Goal: Check status: Check status

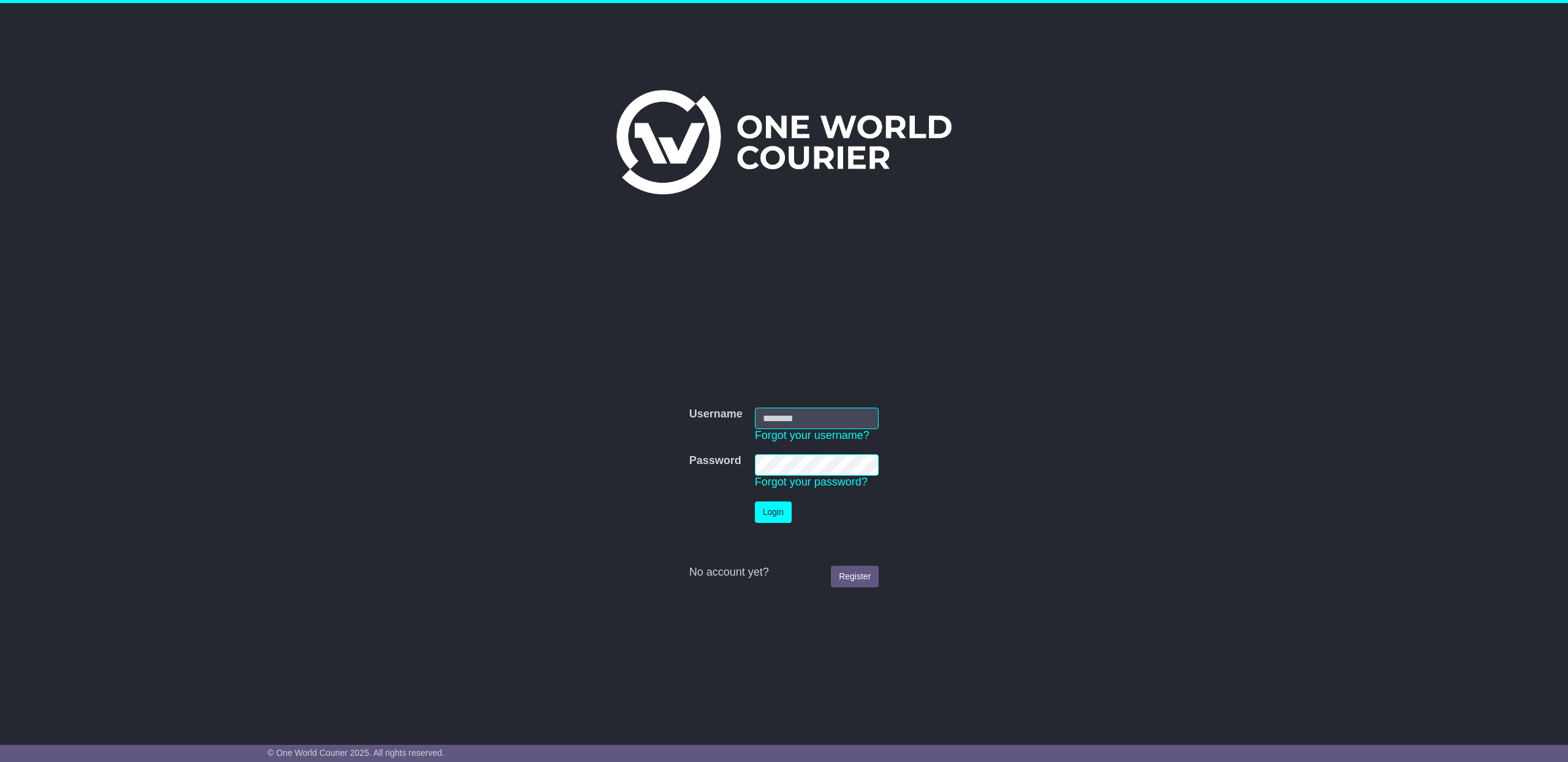
type input "**********"
click at [782, 518] on button "Login" at bounding box center [773, 512] width 36 height 22
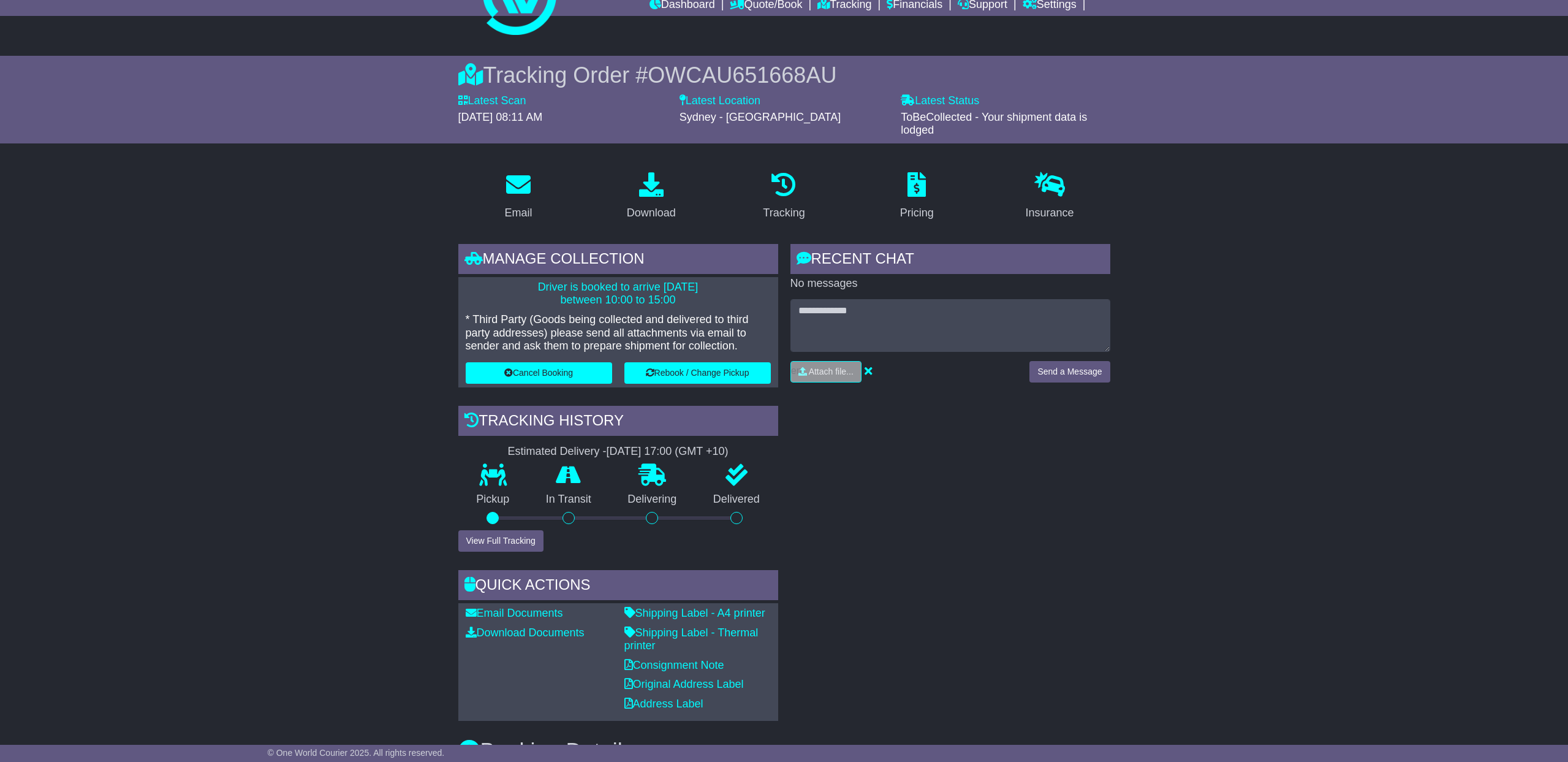
scroll to position [17, 0]
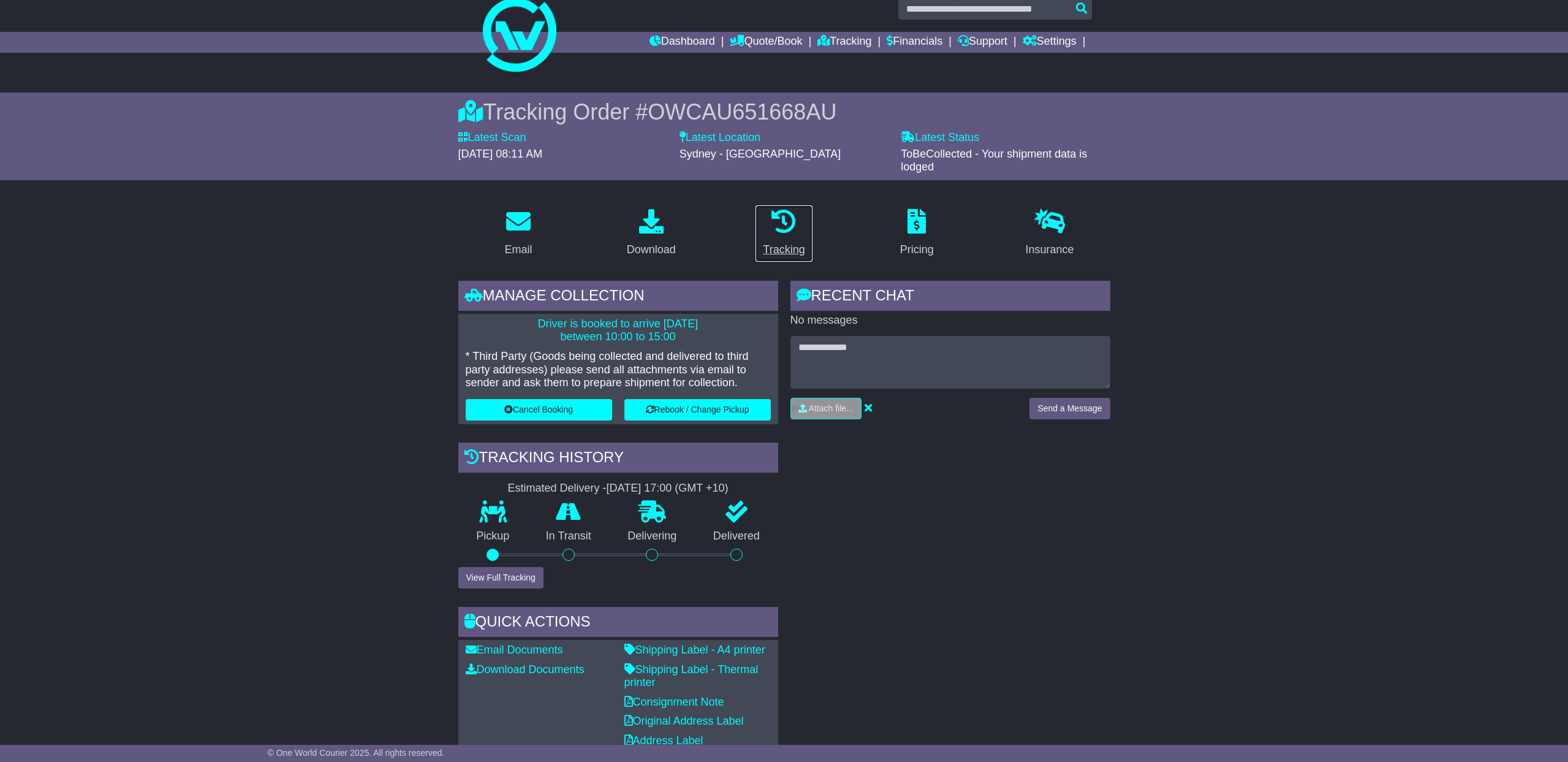
click at [788, 238] on link "Tracking" at bounding box center [784, 233] width 57 height 57
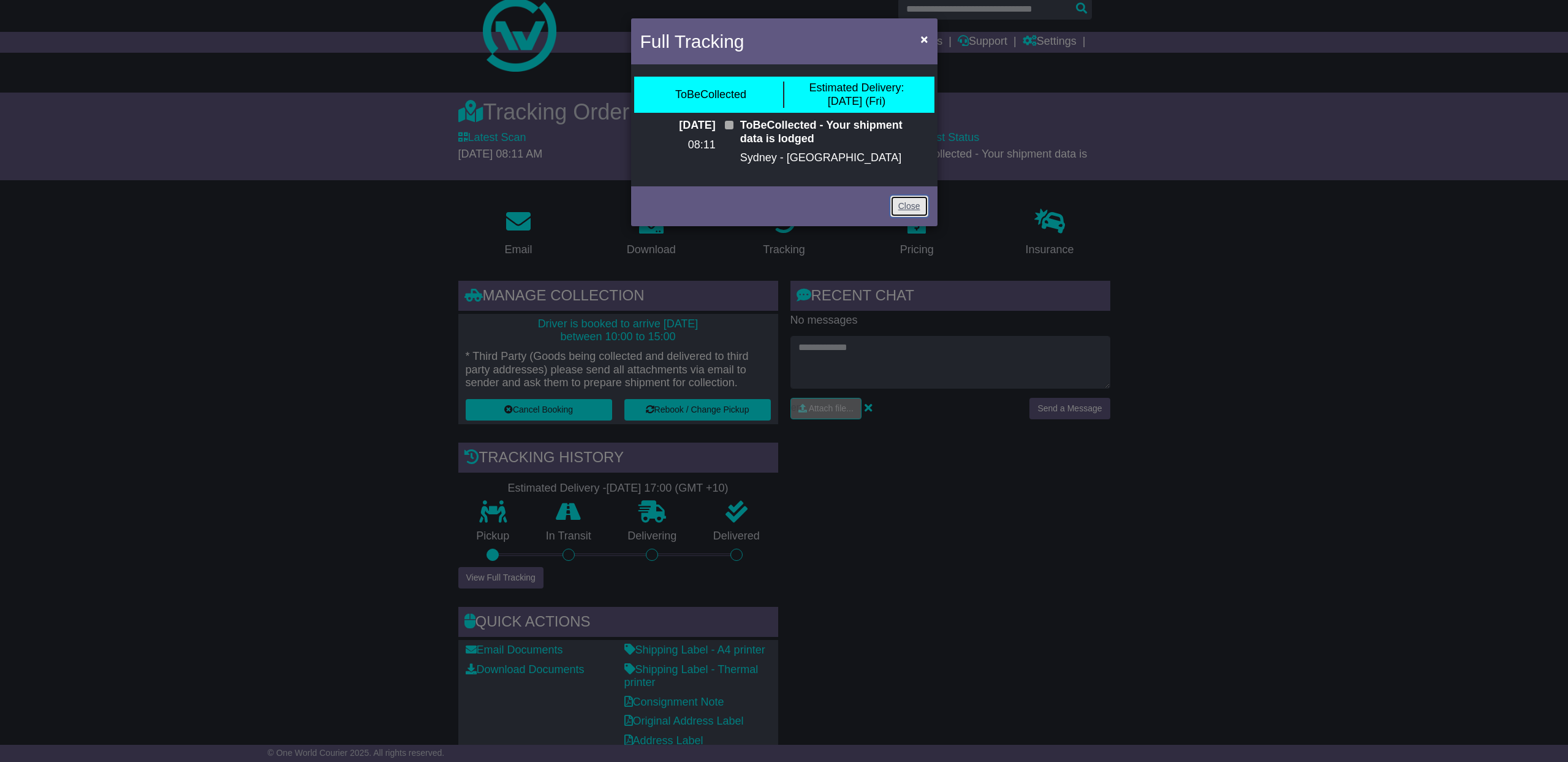
click at [911, 209] on link "Close" at bounding box center [909, 206] width 38 height 22
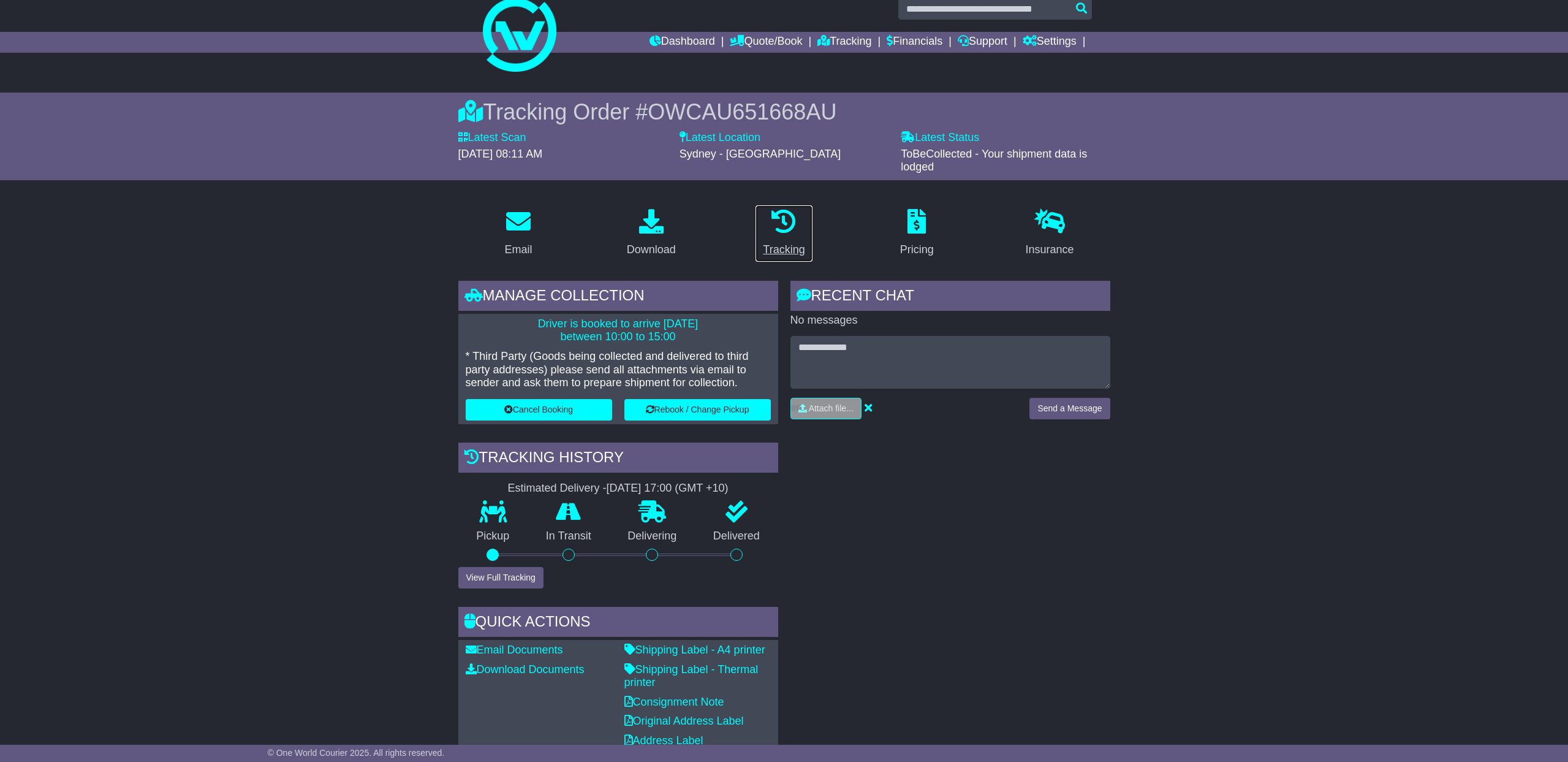
click at [780, 248] on div "Tracking" at bounding box center [784, 250] width 42 height 16
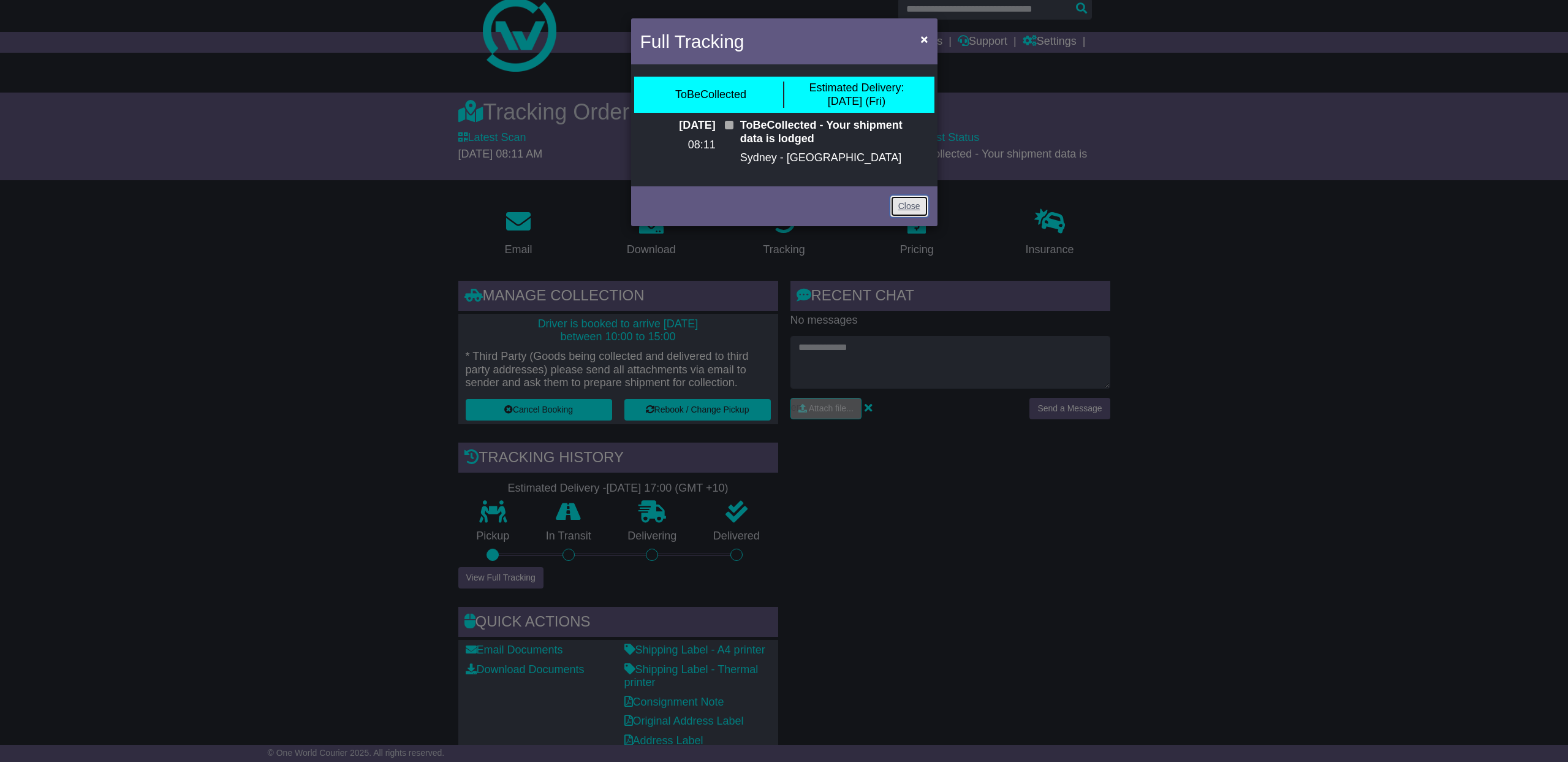
click at [901, 209] on link "Close" at bounding box center [909, 206] width 38 height 22
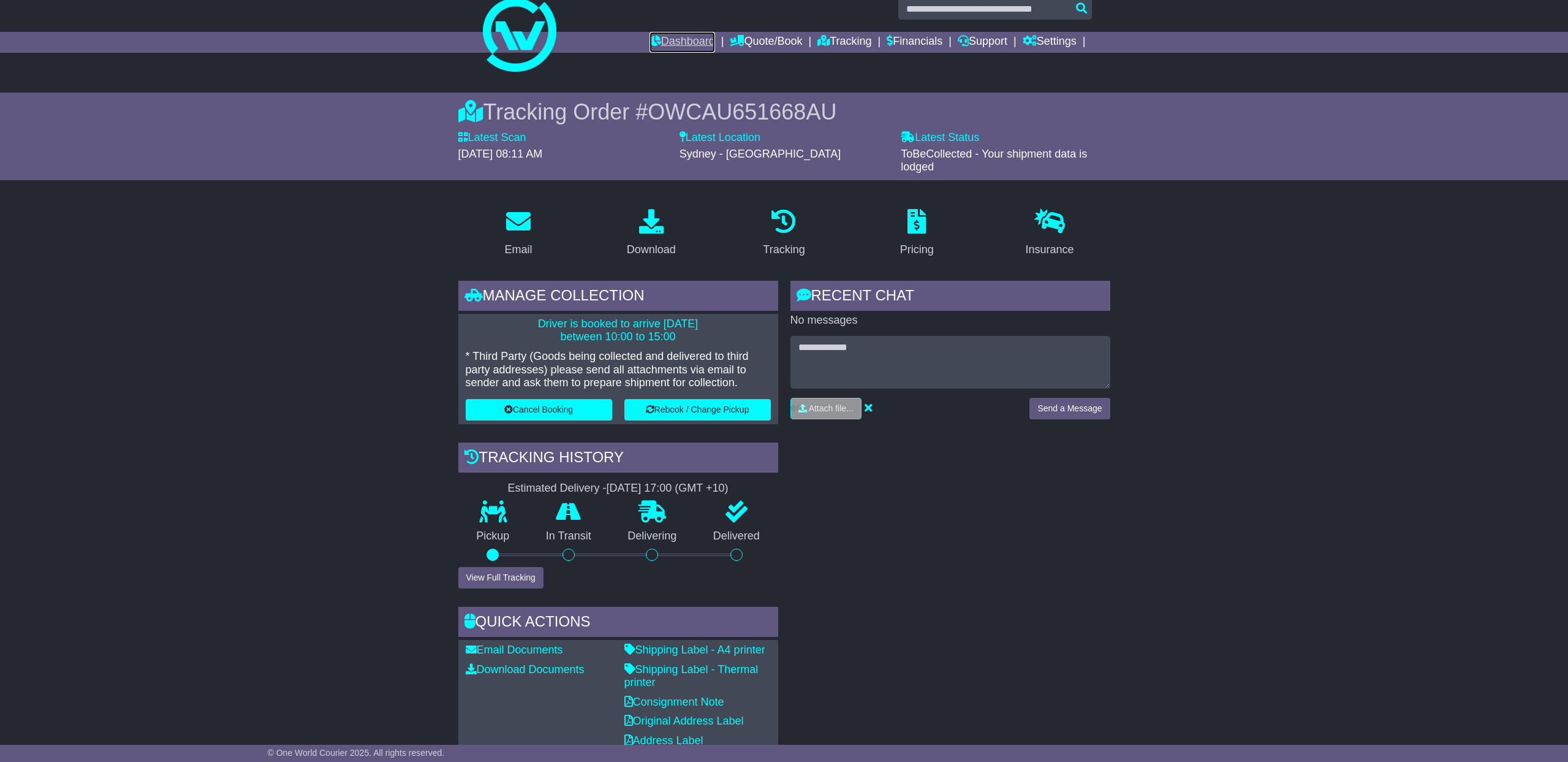
click at [683, 39] on link "Dashboard" at bounding box center [682, 42] width 66 height 21
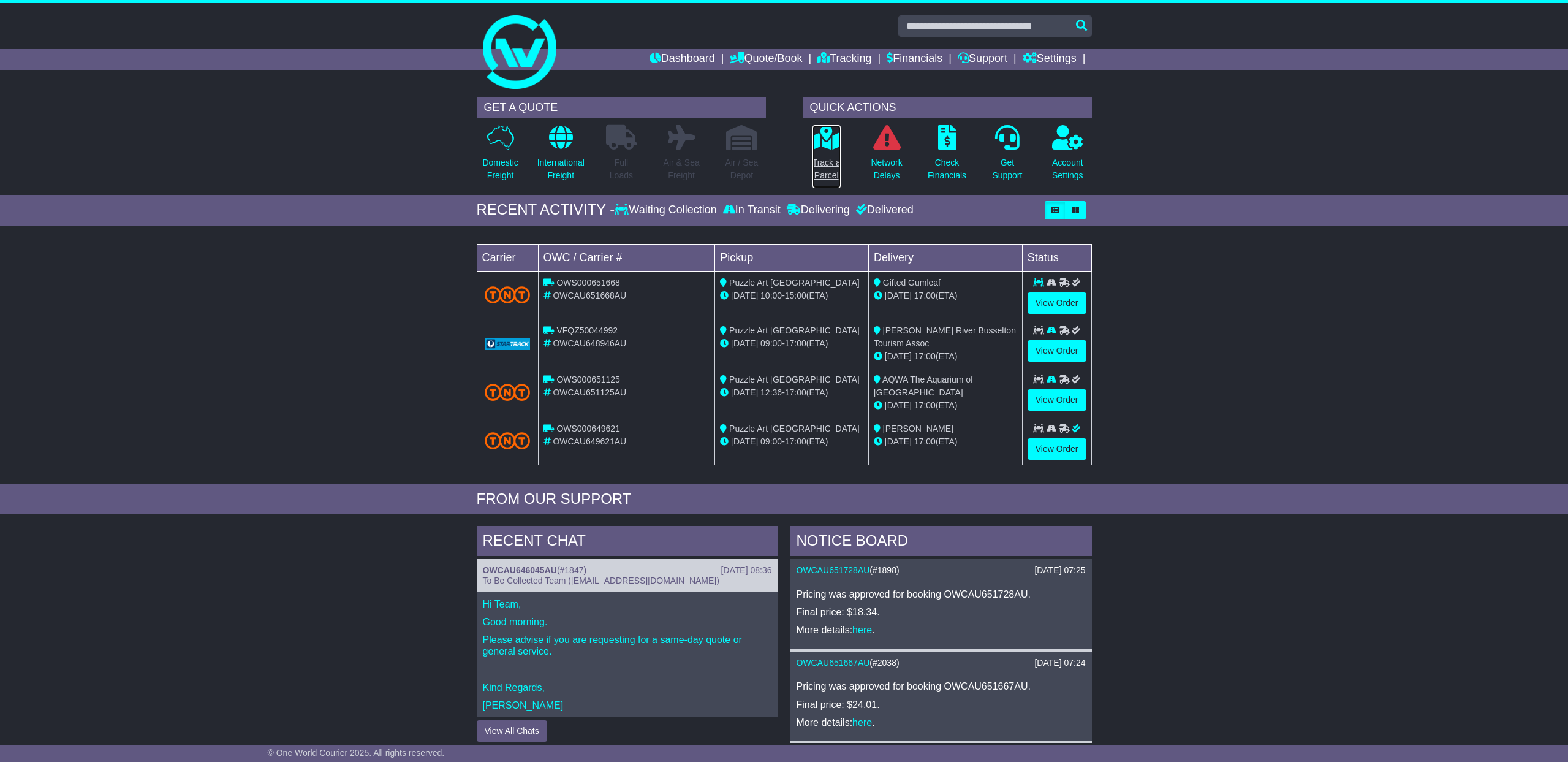
click at [828, 145] on icon at bounding box center [826, 137] width 28 height 25
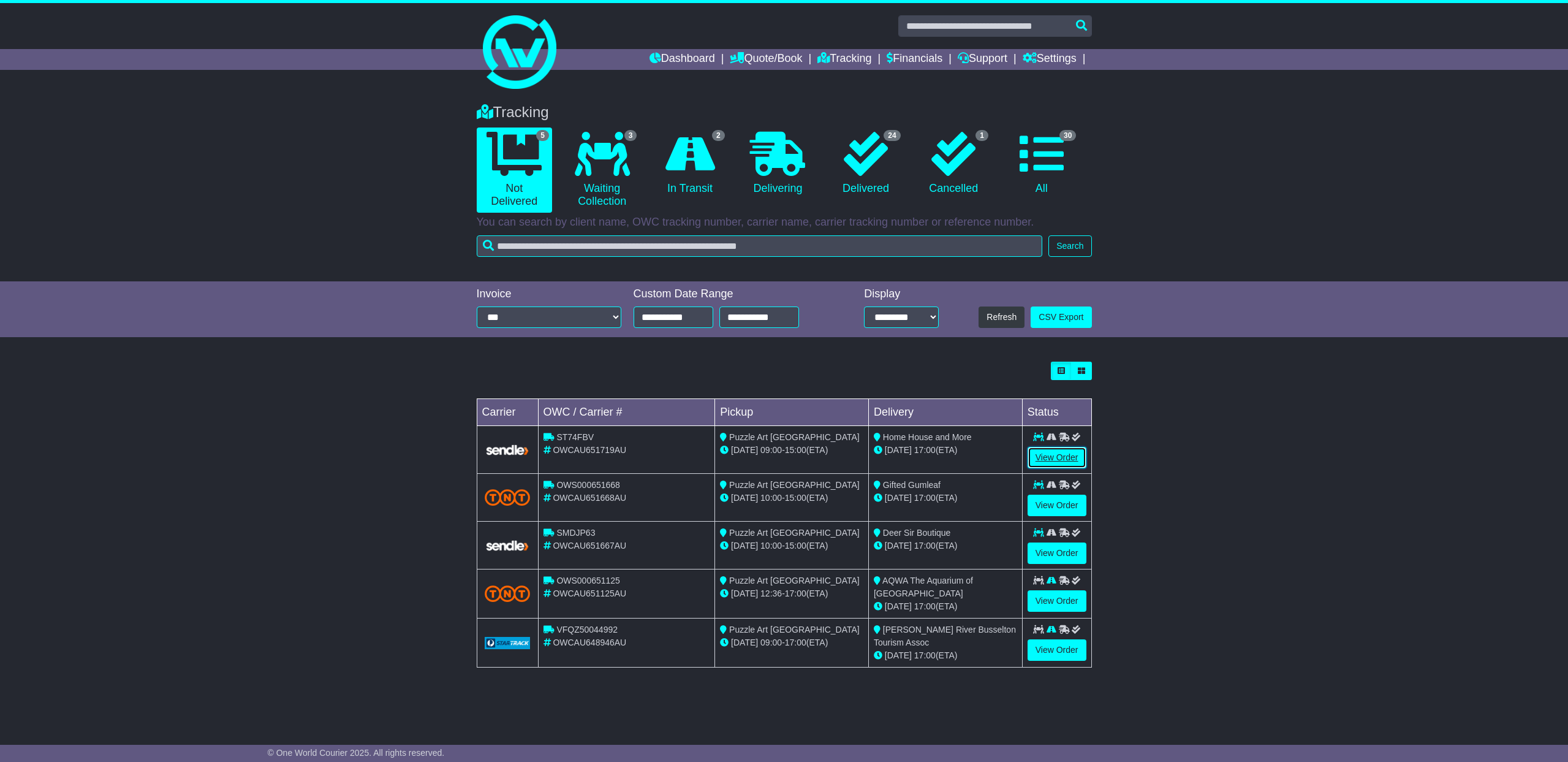
click at [1069, 460] on link "View Order" at bounding box center [1057, 457] width 59 height 22
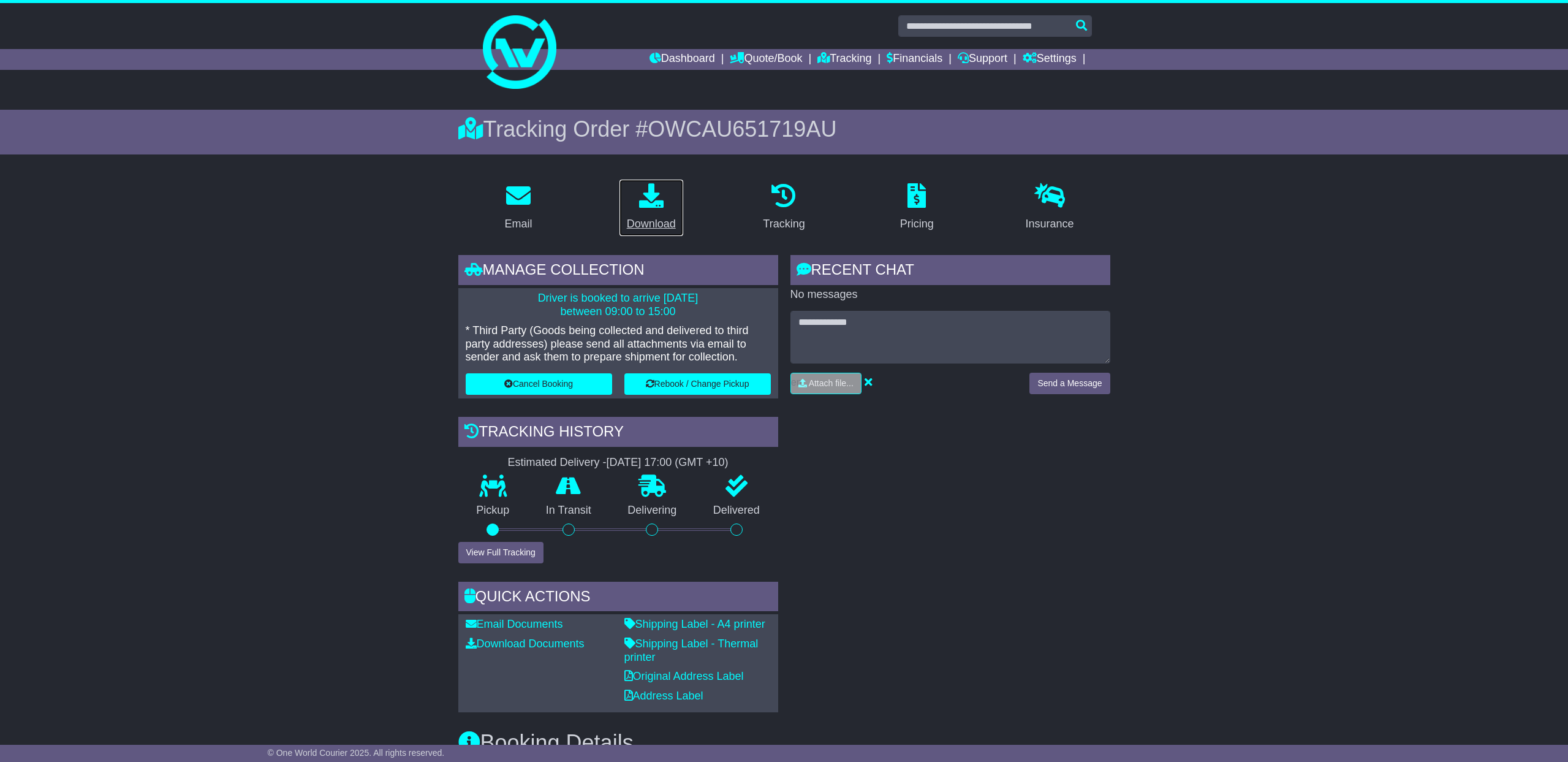
click at [658, 200] on icon at bounding box center [651, 195] width 25 height 25
